Goal: Transaction & Acquisition: Purchase product/service

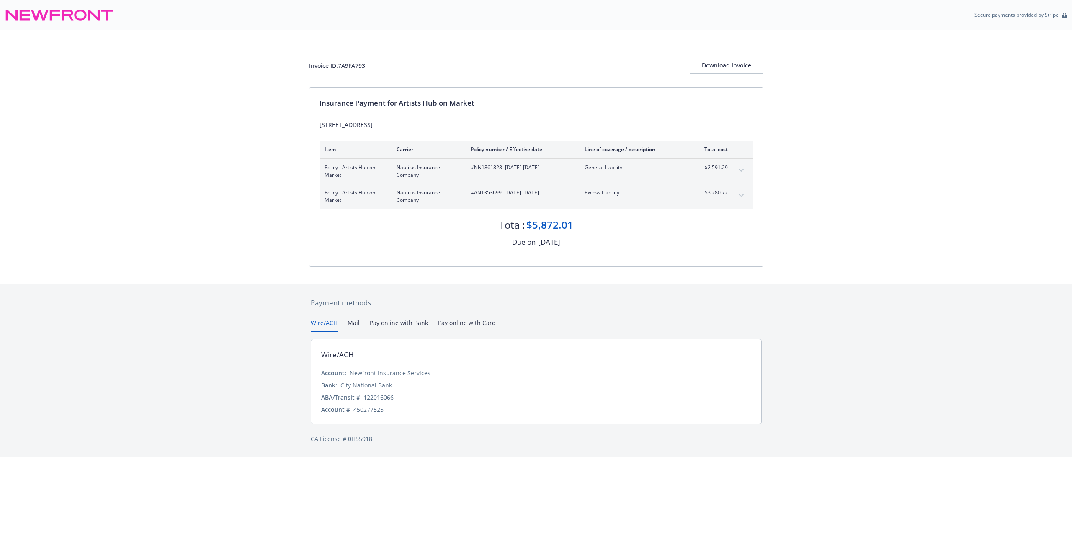
click at [465, 332] on button "Pay online with Card" at bounding box center [467, 325] width 58 height 14
click at [324, 332] on button "Wire/ACH" at bounding box center [324, 325] width 27 height 14
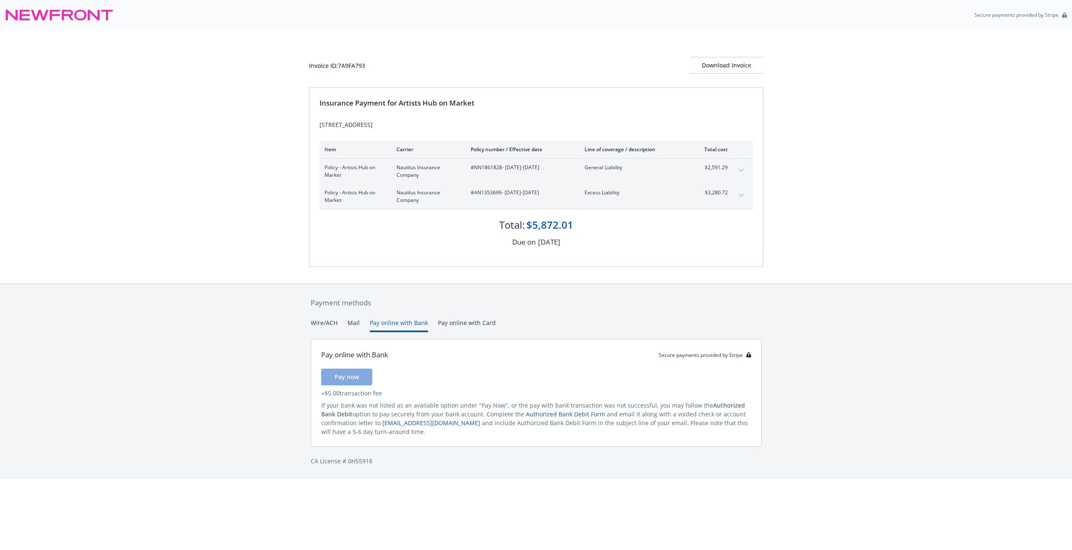
click at [407, 332] on button "Pay online with Bank" at bounding box center [399, 325] width 58 height 14
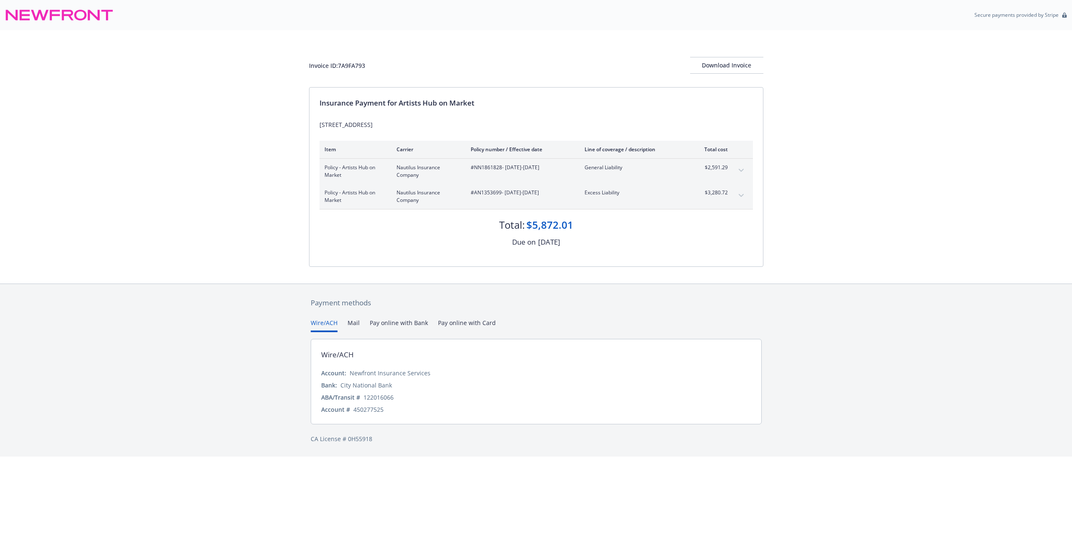
click at [327, 332] on button "Wire/ACH" at bounding box center [324, 325] width 27 height 14
